Goal: Information Seeking & Learning: Learn about a topic

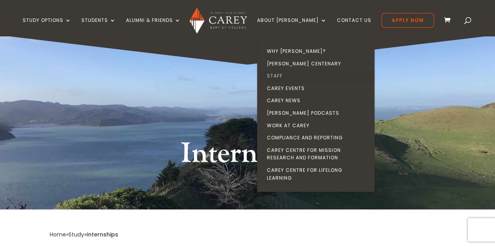
click at [291, 75] on link "Staff" at bounding box center [317, 76] width 117 height 13
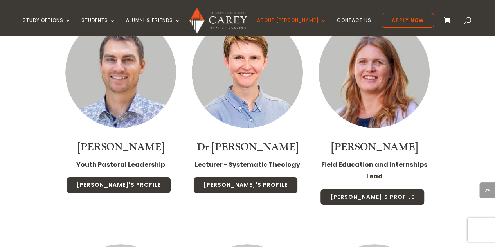
scroll to position [1356, 0]
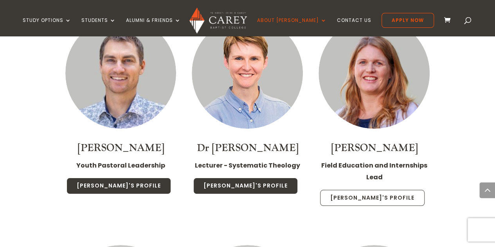
click at [377, 190] on link "Nicola's Profile" at bounding box center [372, 198] width 105 height 16
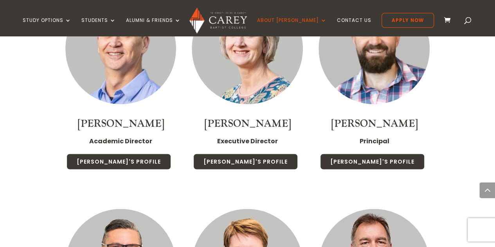
scroll to position [652, 0]
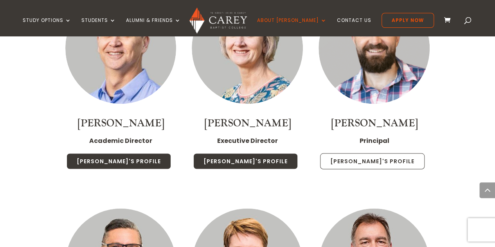
click at [361, 164] on link "Paul's Profile" at bounding box center [372, 161] width 105 height 16
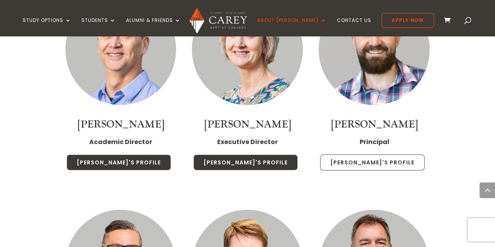
scroll to position [0, 6]
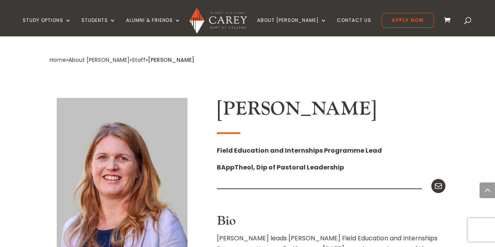
scroll to position [110, 0]
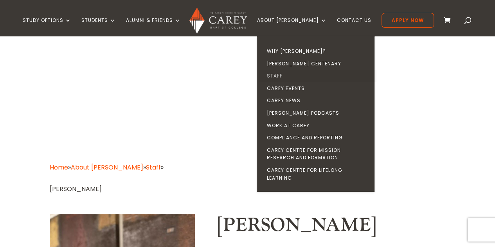
click at [296, 78] on link "Staff" at bounding box center [317, 76] width 117 height 13
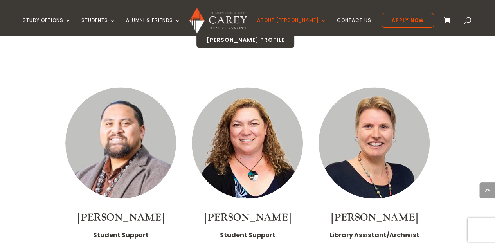
scroll to position [3420, 0]
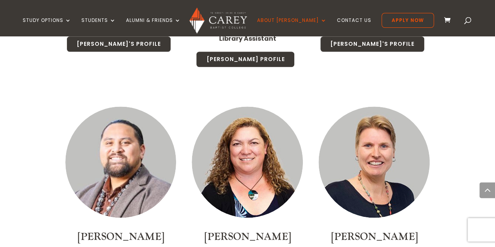
scroll to position [0, 6]
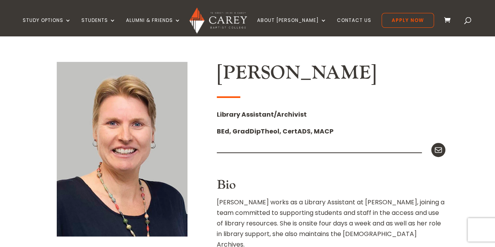
scroll to position [184, 0]
